Goal: Book appointment/travel/reservation

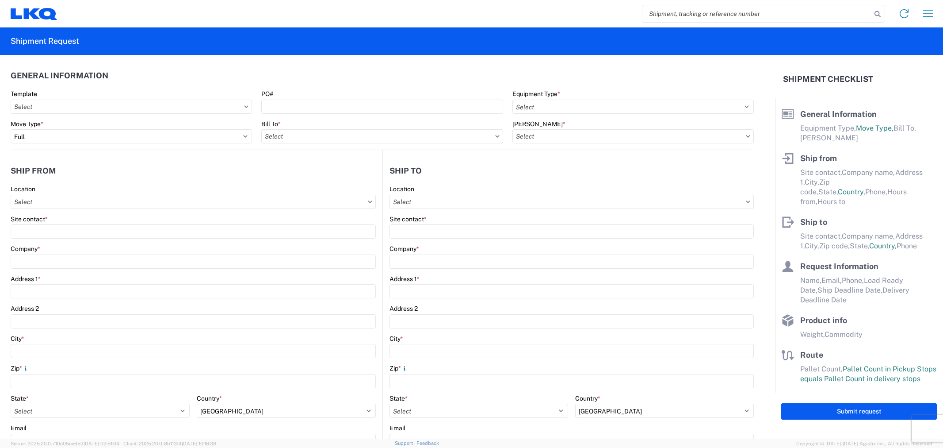
select select "FULL"
select select "US"
select select "LBS"
select select "IN"
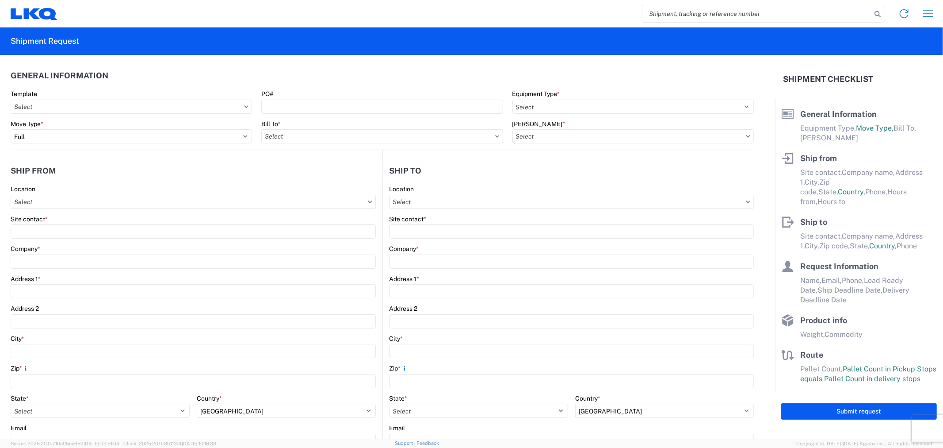
click at [692, 11] on input "search" at bounding box center [757, 13] width 229 height 17
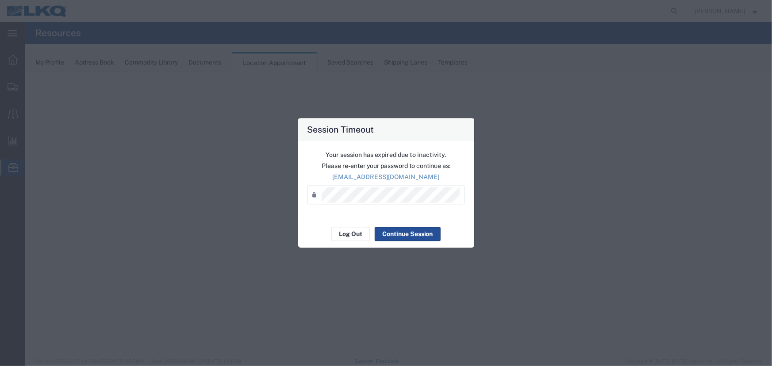
select select "27634"
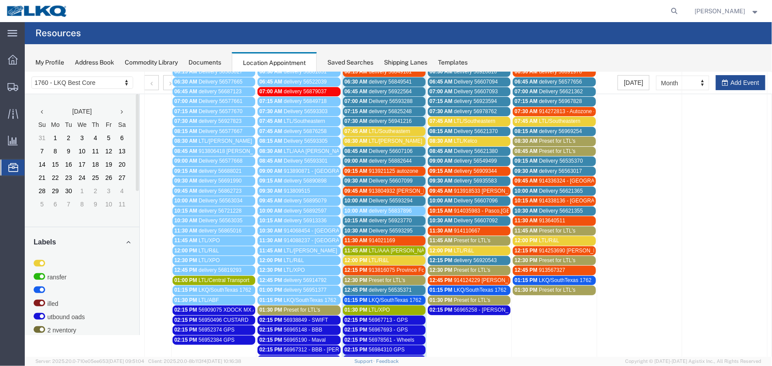
scroll to position [201, 0]
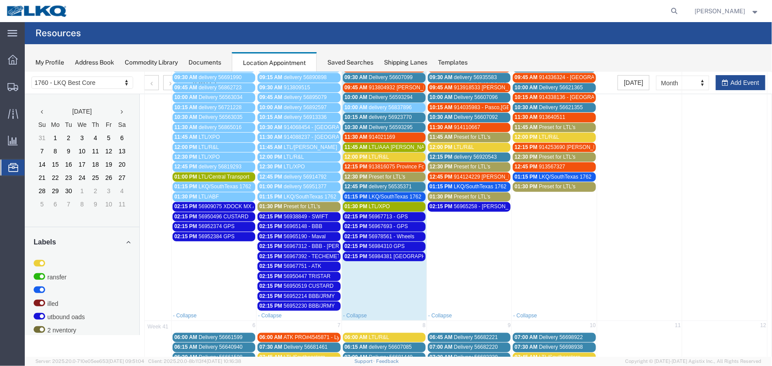
click at [351, 58] on div "Saved Searches" at bounding box center [350, 62] width 46 height 9
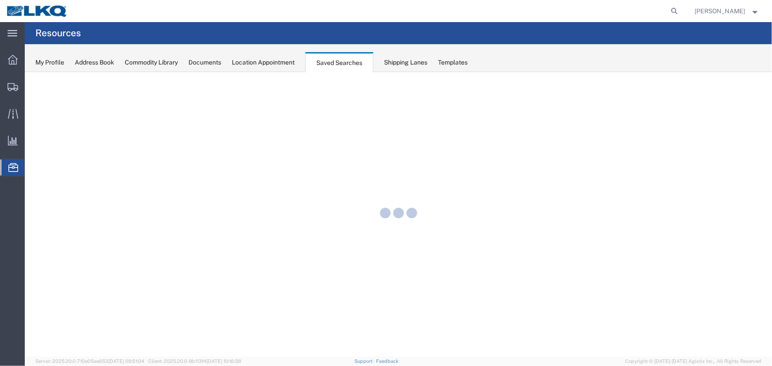
click at [284, 65] on div "Location Appointment" at bounding box center [263, 62] width 63 height 9
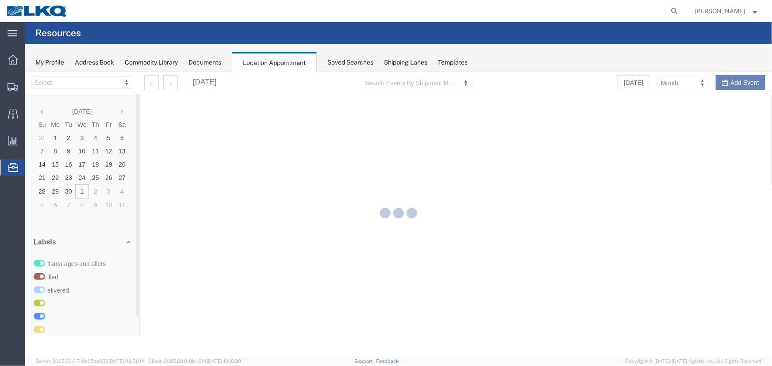
select select "27634"
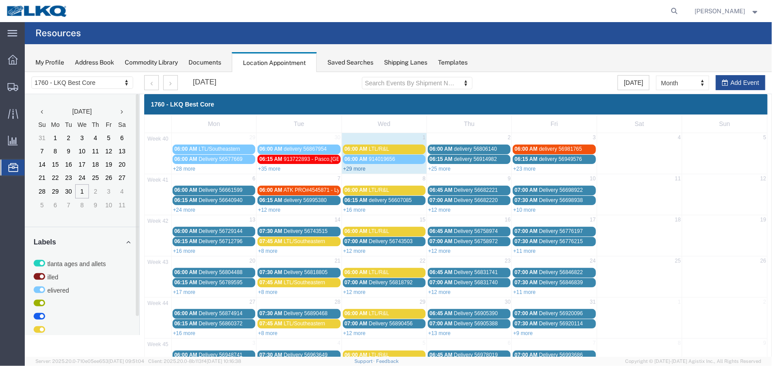
click at [349, 170] on link "+29 more" at bounding box center [354, 168] width 23 height 6
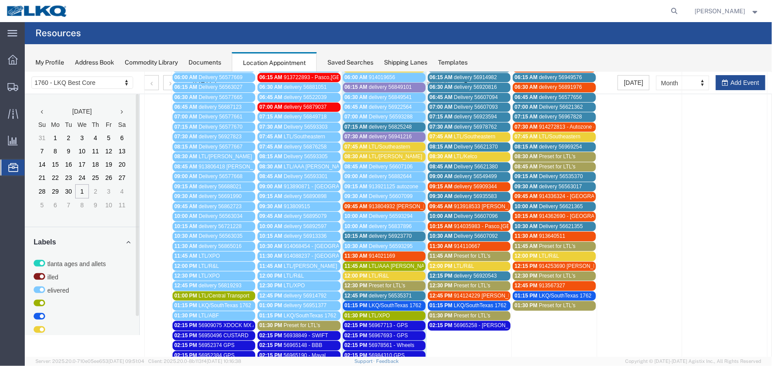
scroll to position [80, 0]
